Goal: Find specific page/section: Find specific page/section

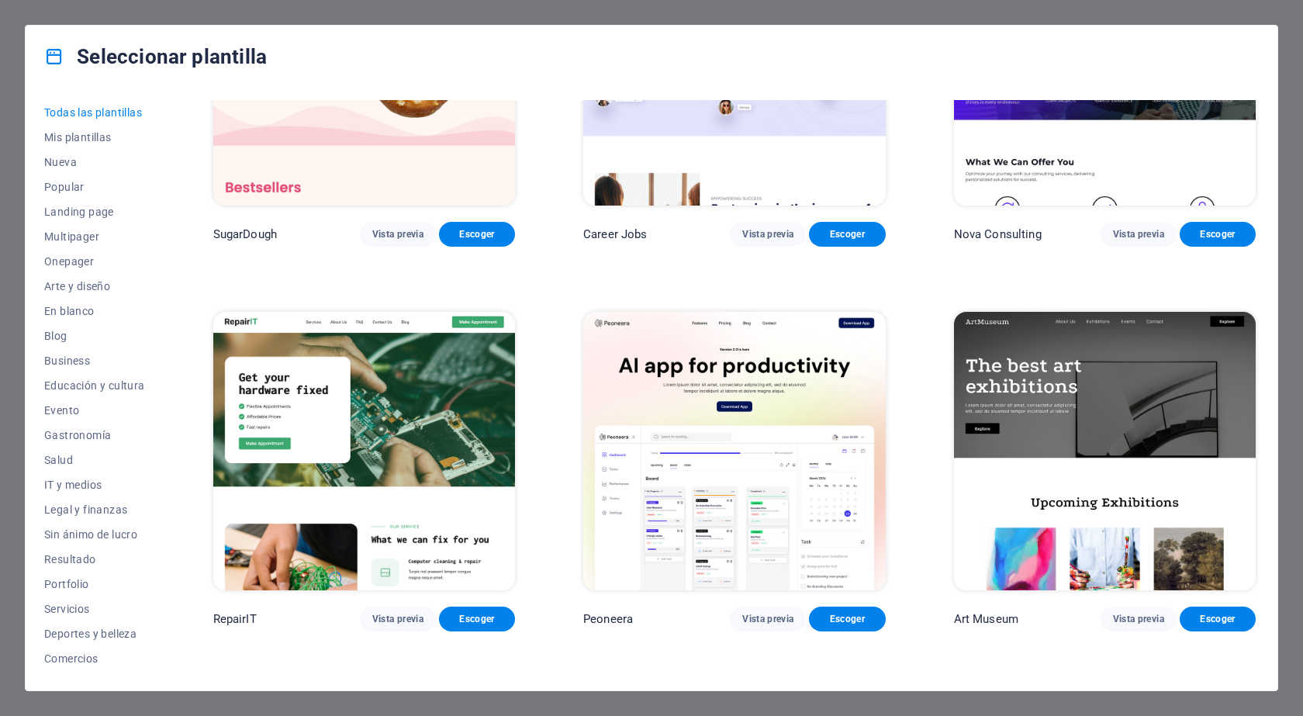
scroll to position [233, 0]
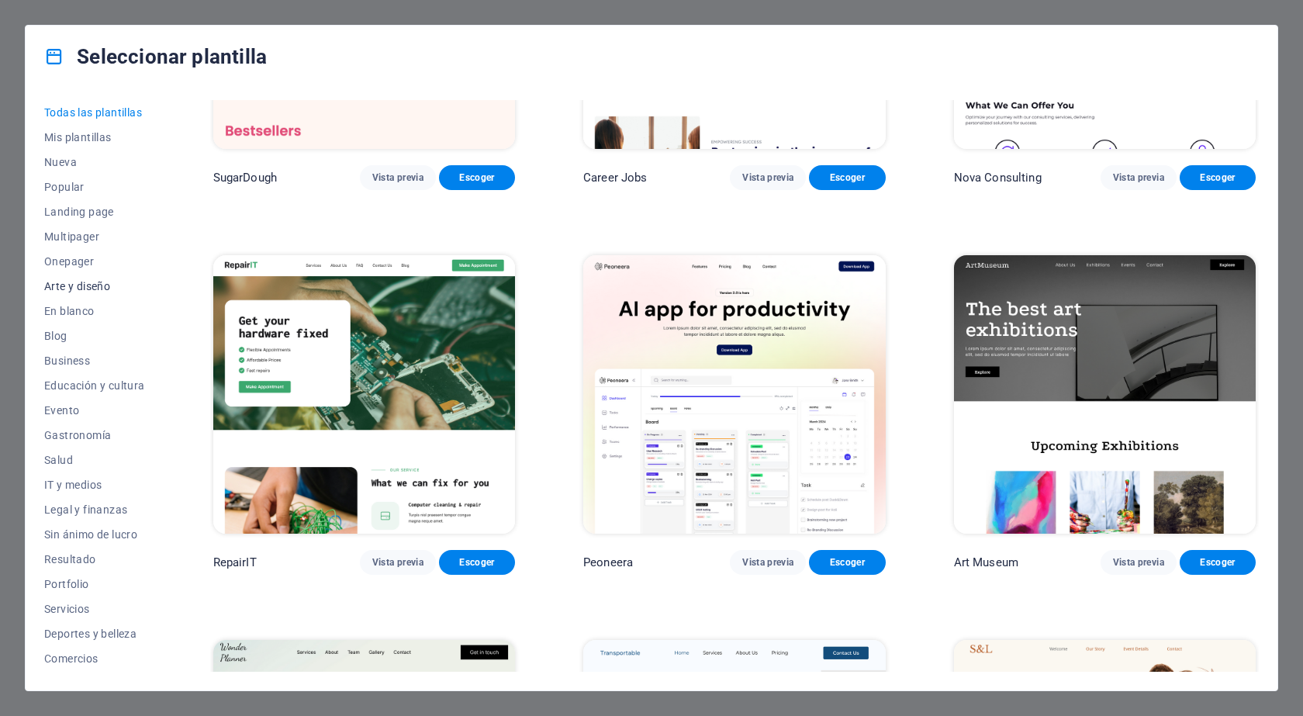
click at [84, 280] on span "Arte y diseño" at bounding box center [94, 286] width 101 height 12
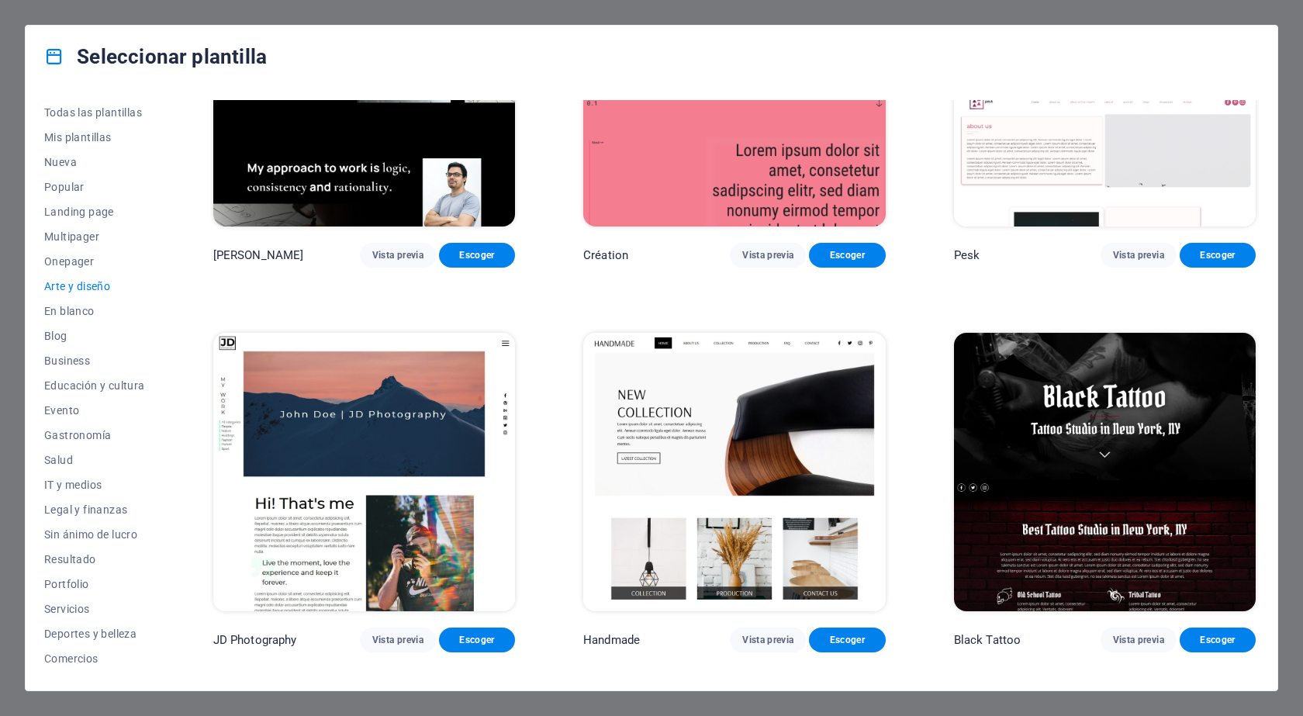
scroll to position [388, 0]
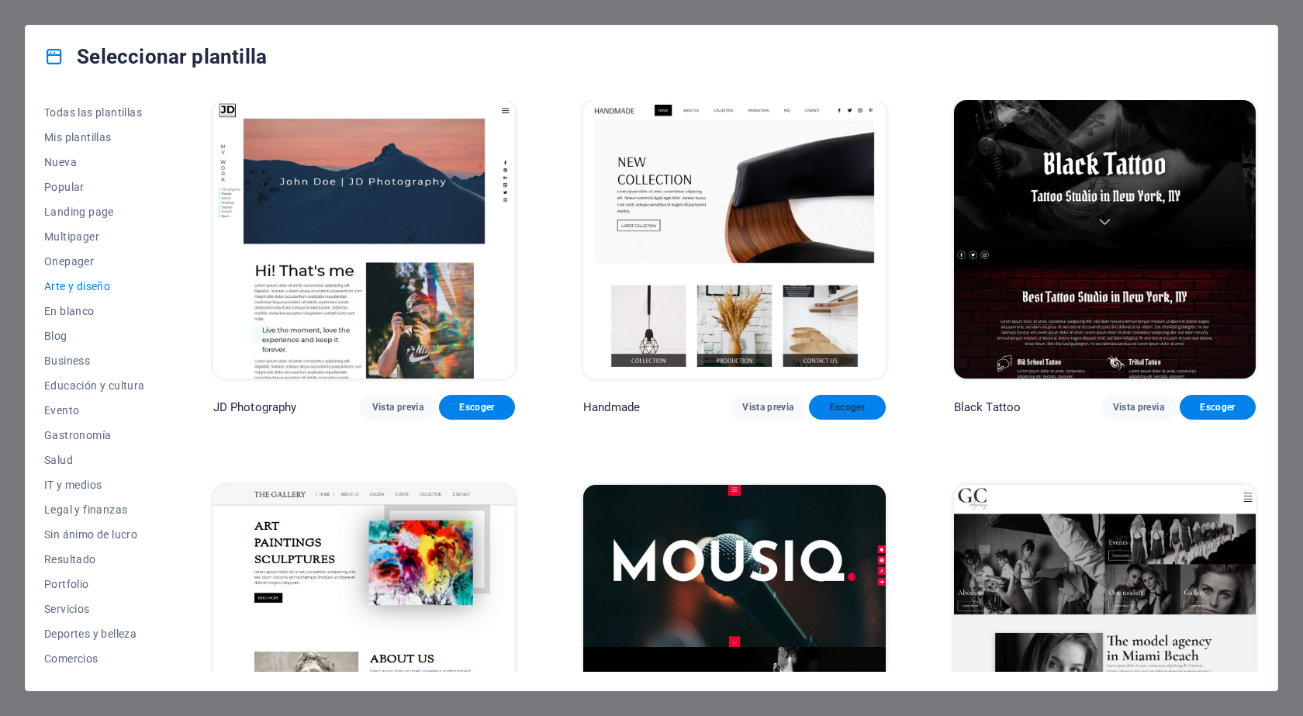
click at [848, 407] on span "Escoger" at bounding box center [847, 407] width 51 height 12
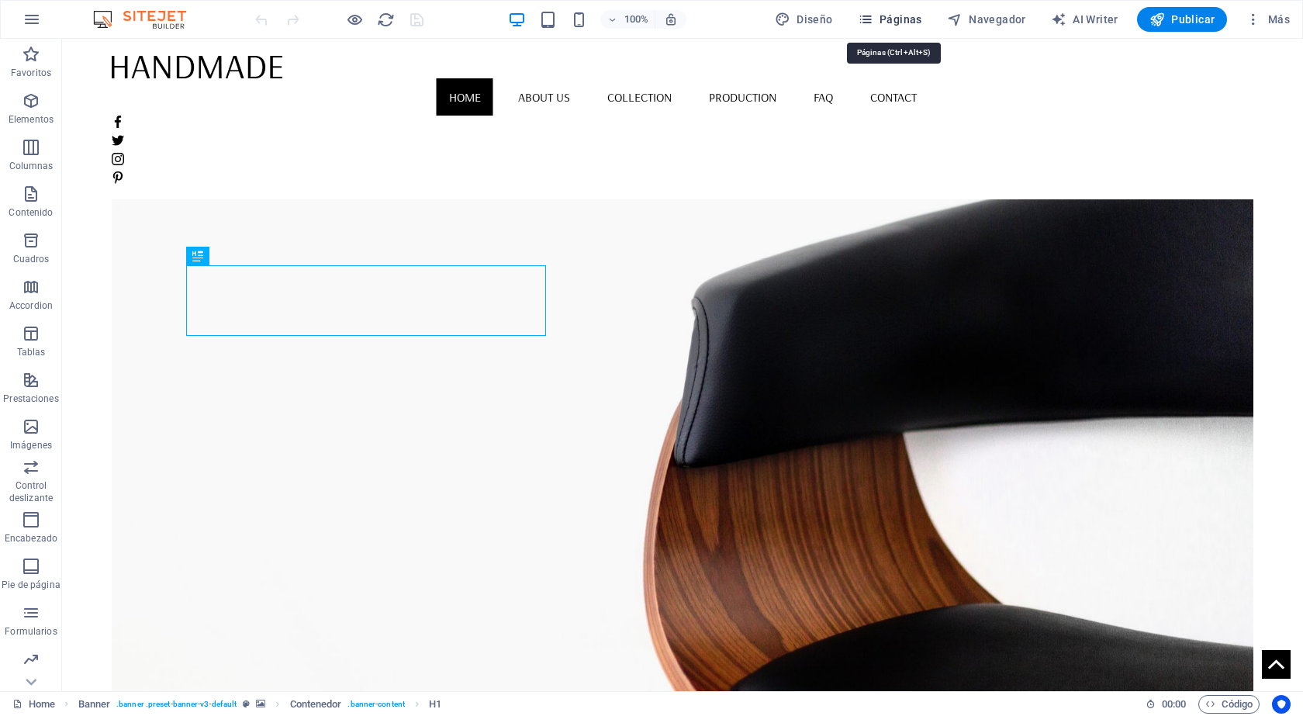
click at [889, 16] on span "Páginas" at bounding box center [890, 20] width 64 height 16
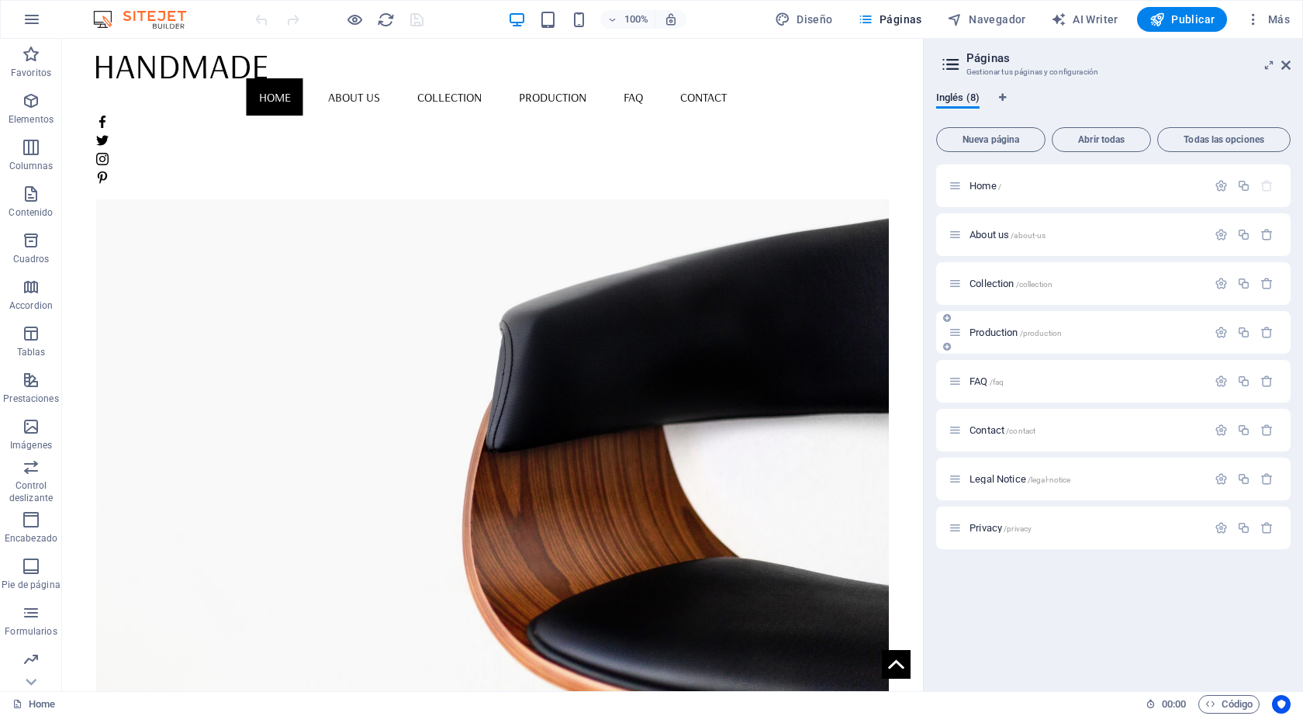
click at [1007, 335] on span "Production /production" at bounding box center [1016, 333] width 92 height 12
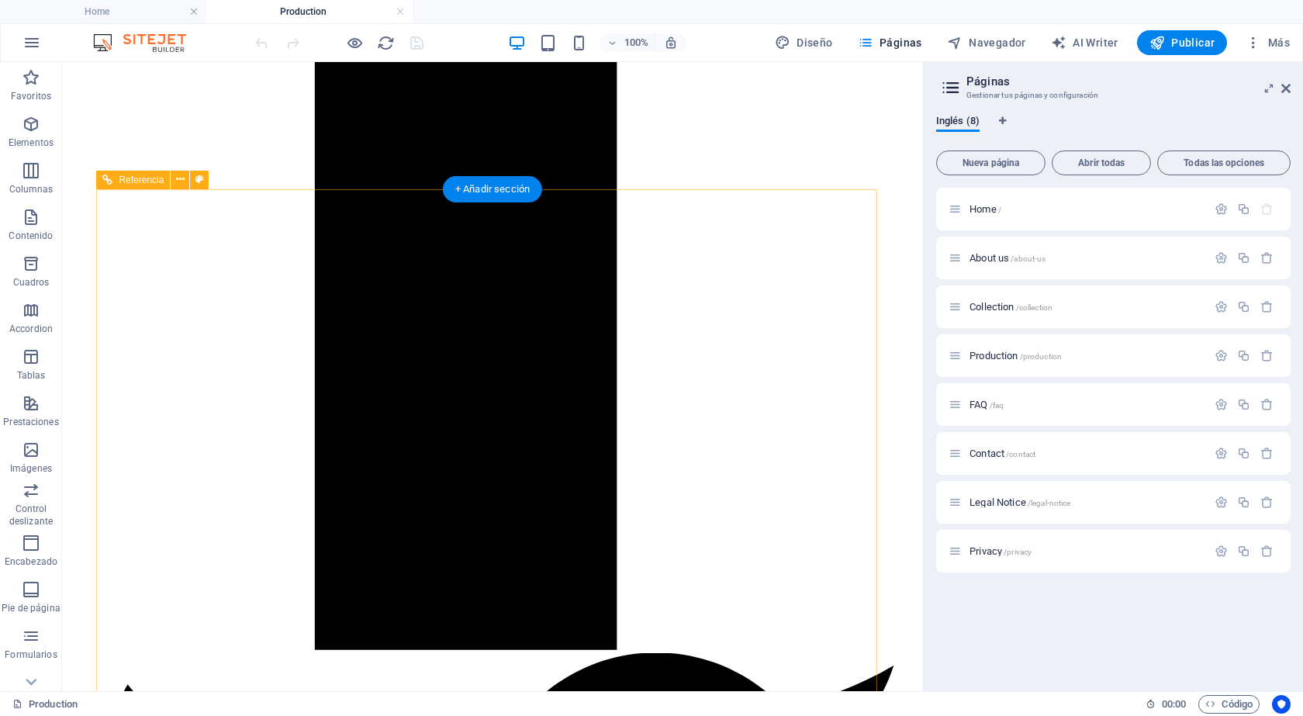
scroll to position [1319, 0]
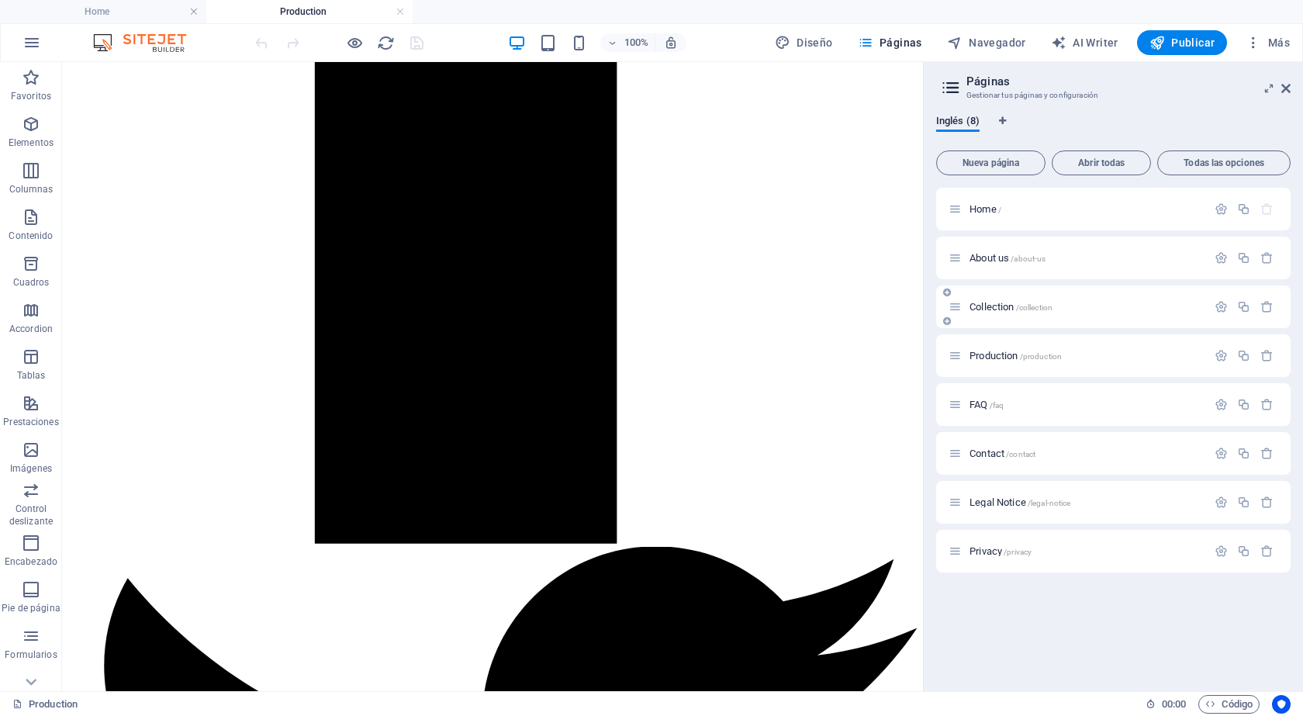
click at [1022, 318] on div "Collection /collection" at bounding box center [1113, 306] width 355 height 43
click at [967, 306] on div "Collection /collection" at bounding box center [1086, 307] width 242 height 10
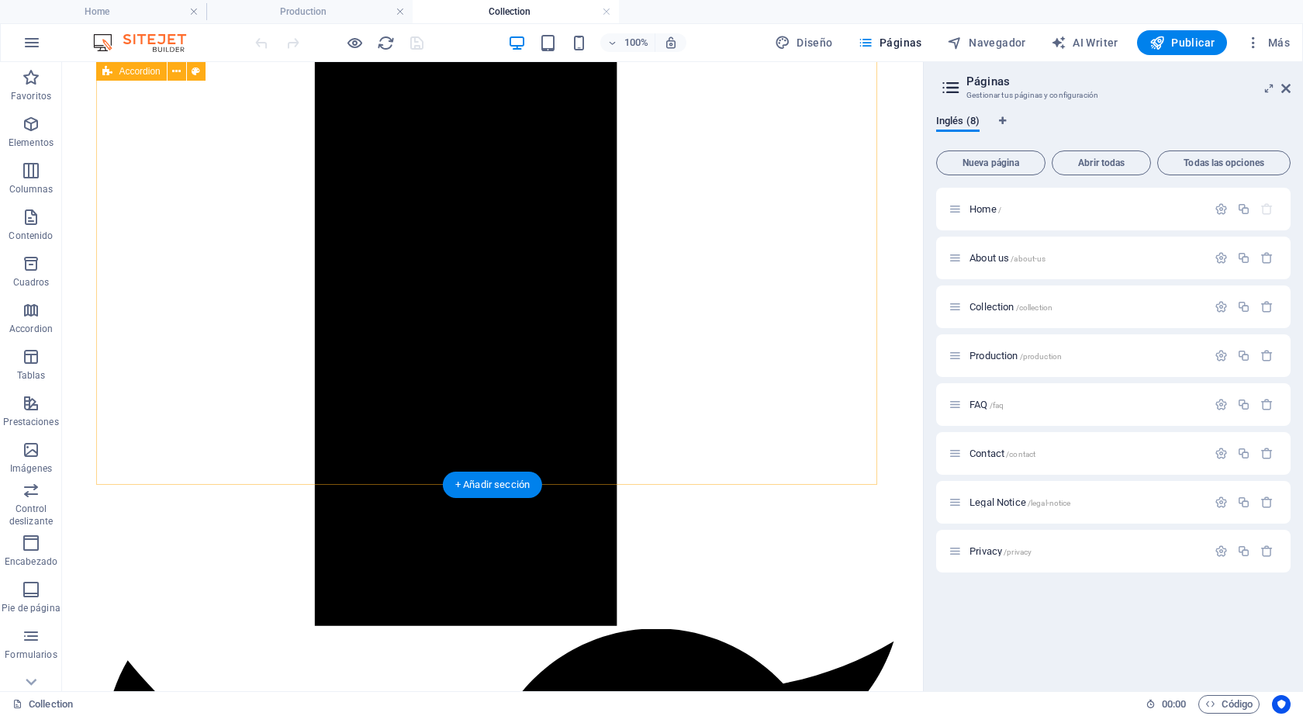
scroll to position [1241, 0]
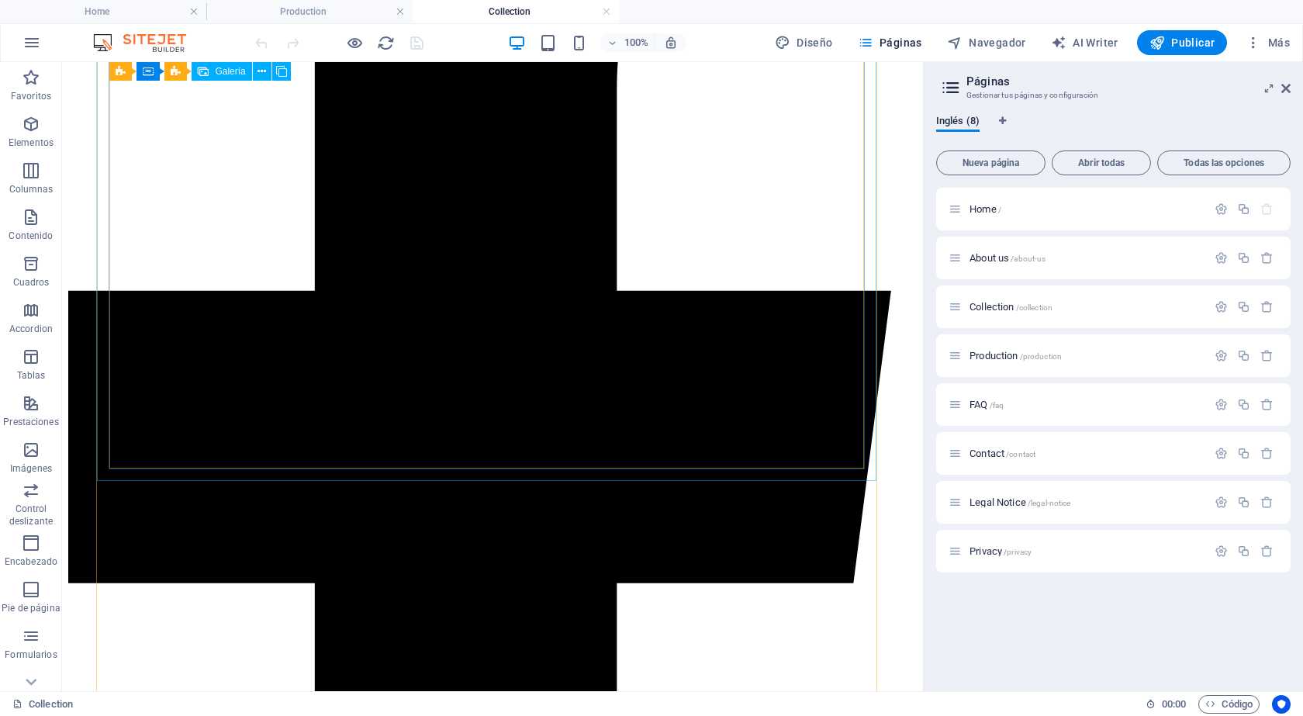
scroll to position [621, 0]
